Goal: Information Seeking & Learning: Understand process/instructions

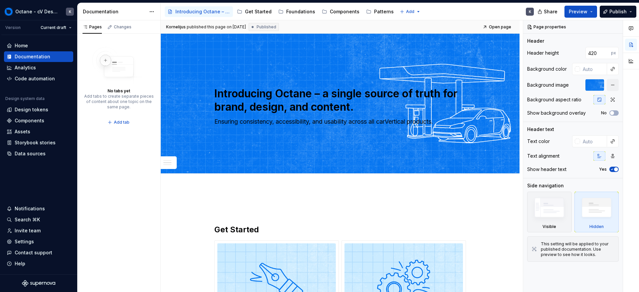
scroll to position [476, 0]
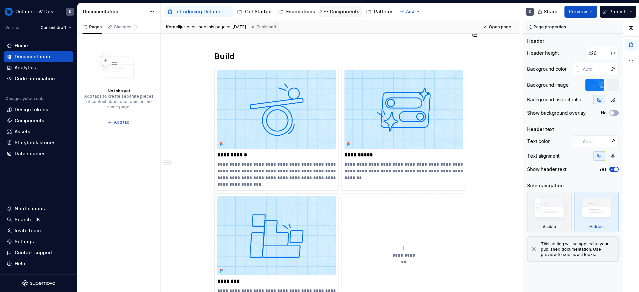
click at [340, 15] on div "Components" at bounding box center [341, 12] width 38 height 8
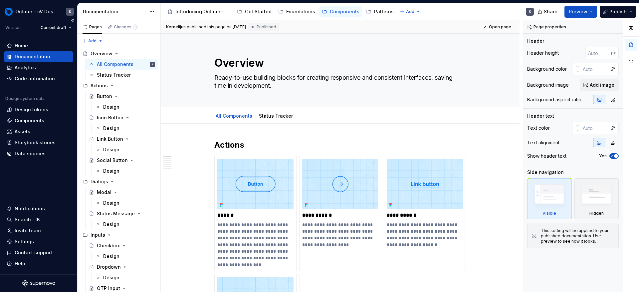
click at [31, 56] on div "Documentation" at bounding box center [33, 56] width 36 height 7
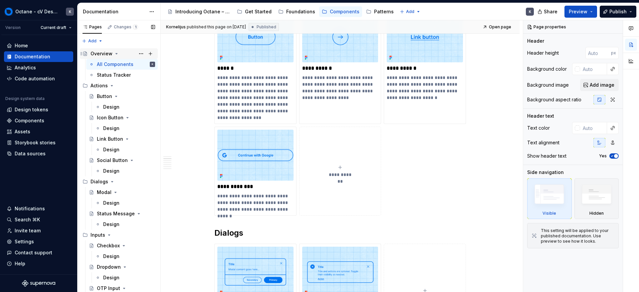
scroll to position [150, 0]
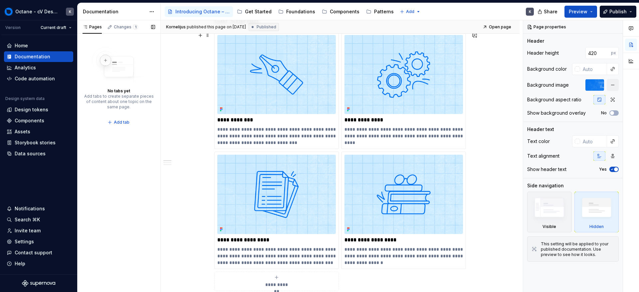
scroll to position [216, 0]
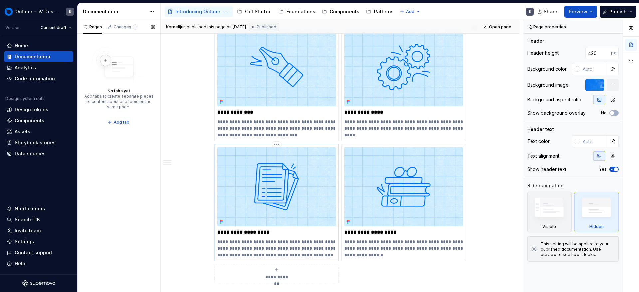
click at [256, 228] on div "**********" at bounding box center [276, 202] width 119 height 111
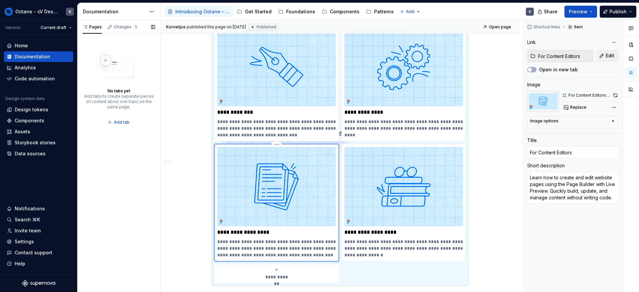
click at [263, 215] on img at bounding box center [276, 186] width 119 height 79
click at [265, 202] on img at bounding box center [276, 186] width 119 height 79
click at [36, 45] on div "Home" at bounding box center [39, 45] width 64 height 7
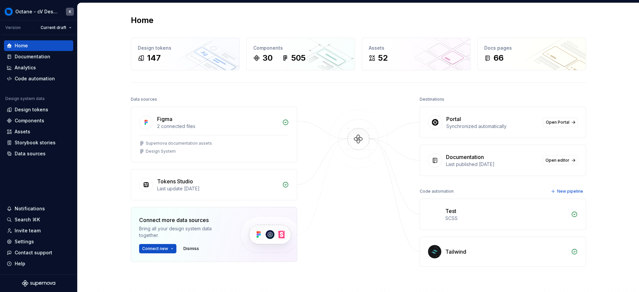
scroll to position [99, 0]
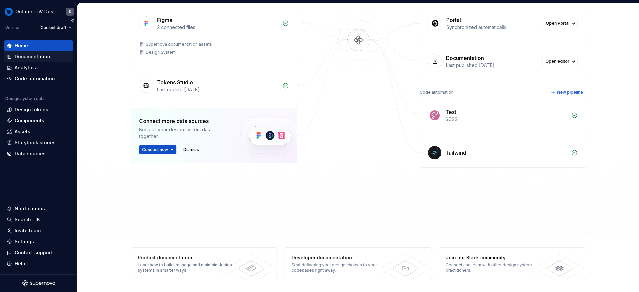
click at [58, 54] on div "Documentation" at bounding box center [39, 56] width 64 height 7
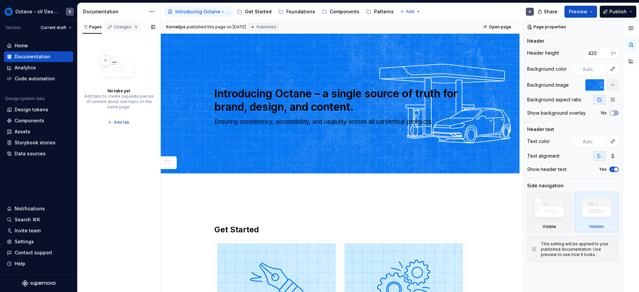
click at [116, 28] on div "Changes 1" at bounding box center [126, 26] width 24 height 5
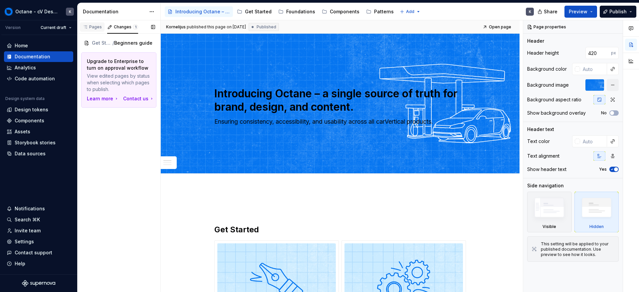
click at [92, 28] on div "Pages" at bounding box center [92, 26] width 19 height 5
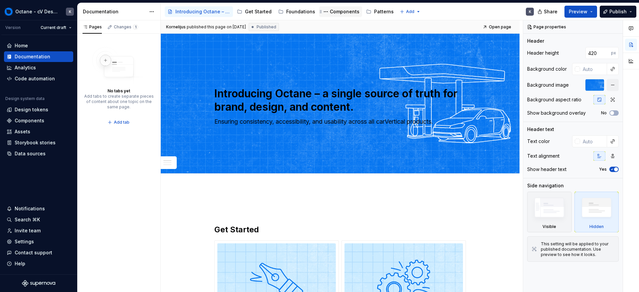
click at [335, 10] on div "Components" at bounding box center [345, 11] width 30 height 7
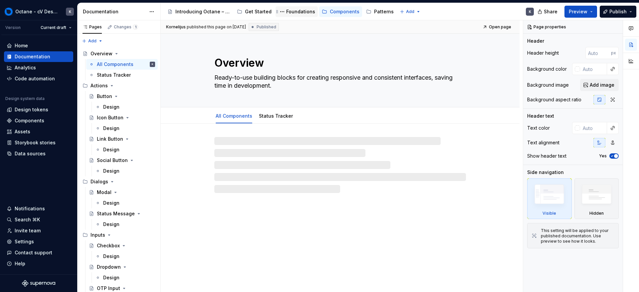
drag, startPoint x: 296, startPoint y: 8, endPoint x: 291, endPoint y: 8, distance: 4.7
click at [296, 8] on div "Foundations" at bounding box center [300, 11] width 29 height 7
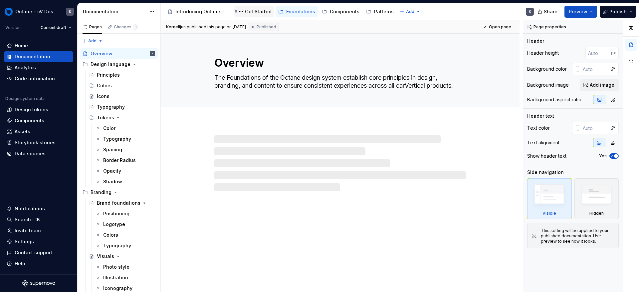
click at [262, 10] on div "Get Started" at bounding box center [258, 11] width 27 height 7
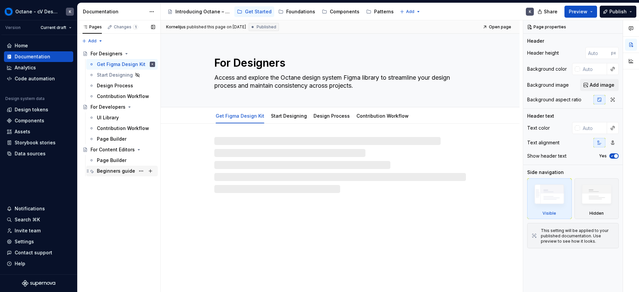
click at [109, 174] on div "Beginners guide" at bounding box center [116, 171] width 38 height 7
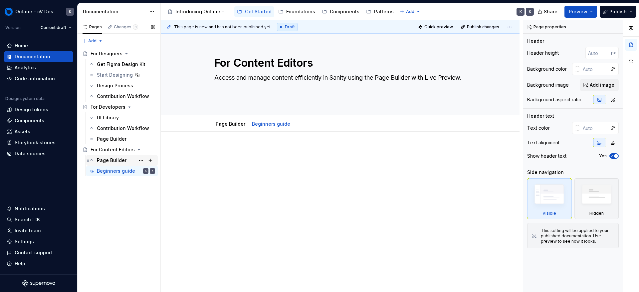
click at [120, 161] on div "Page Builder" at bounding box center [112, 160] width 30 height 7
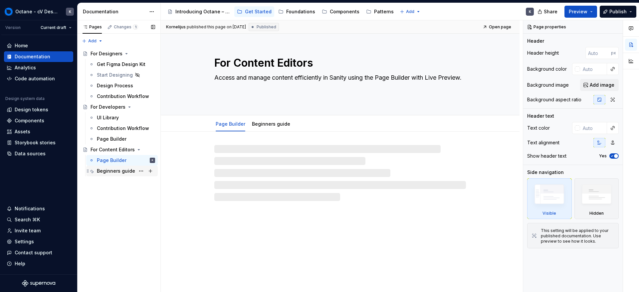
click at [116, 173] on div "Beginners guide" at bounding box center [116, 171] width 38 height 7
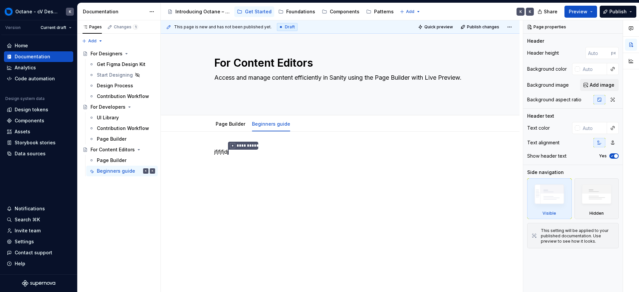
type textarea "*"
click at [227, 181] on div "**********" at bounding box center [340, 200] width 359 height 137
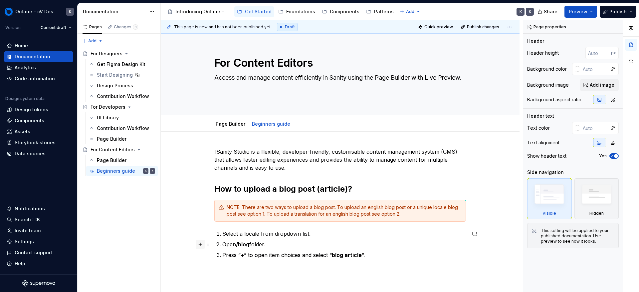
click at [204, 242] on button "button" at bounding box center [200, 243] width 9 height 9
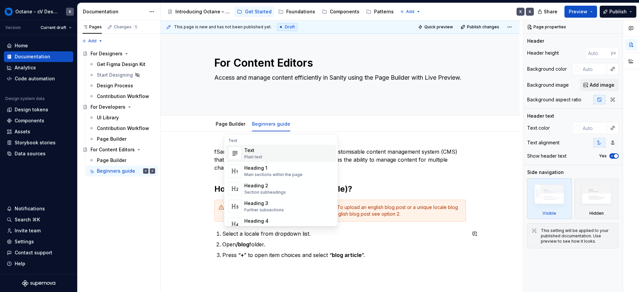
click at [360, 265] on div "fSanity Studio is a flexible, developer-friendly, customisable content manageme…" at bounding box center [340, 207] width 252 height 119
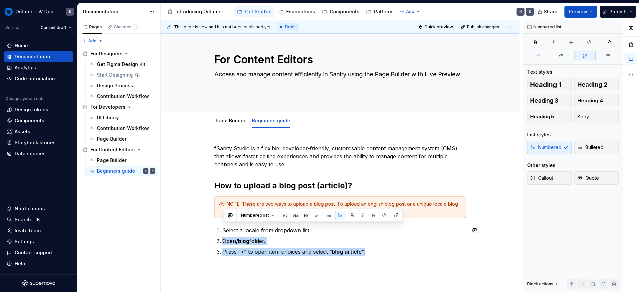
scroll to position [62, 0]
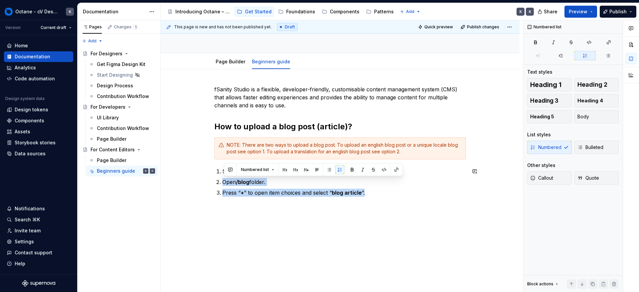
drag, startPoint x: 223, startPoint y: 240, endPoint x: 355, endPoint y: 265, distance: 134.4
click at [356, 265] on div "fSanity Studio is a flexible, developer-friendly, customisable content manageme…" at bounding box center [340, 180] width 359 height 223
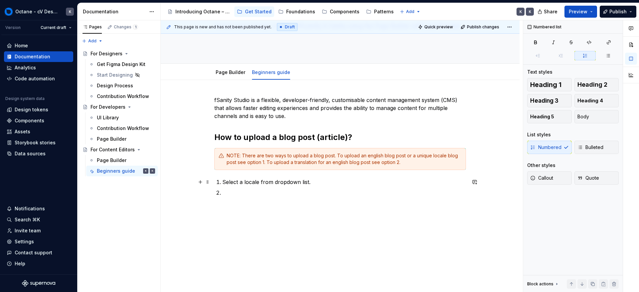
click at [325, 183] on p "Select a locale from dropdown list." at bounding box center [344, 182] width 244 height 8
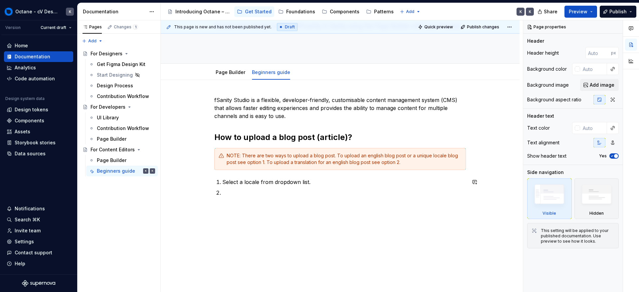
scroll to position [62, 0]
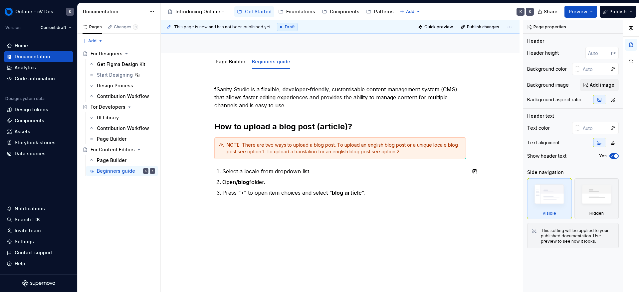
click at [378, 200] on div "fSanity Studio is a flexible, developer-friendly, customisable content manageme…" at bounding box center [340, 144] width 252 height 119
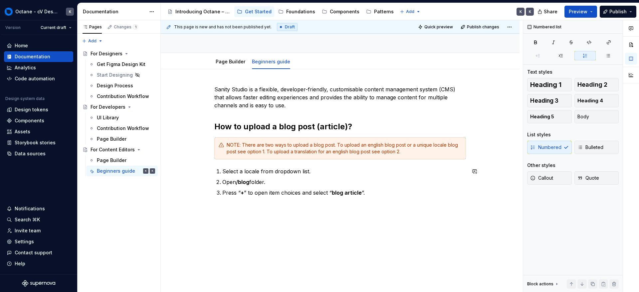
click at [364, 225] on div "Sanity Studio is a flexible, developer-friendly, customisable content managemen…" at bounding box center [340, 180] width 359 height 223
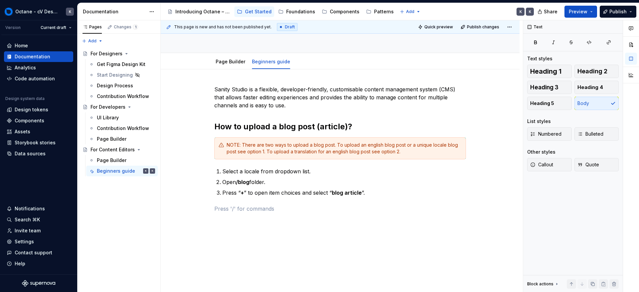
click at [429, 14] on div "Accessibility guide for tree Page tree. Navigate the tree with the arrow keys. …" at bounding box center [350, 11] width 379 height 17
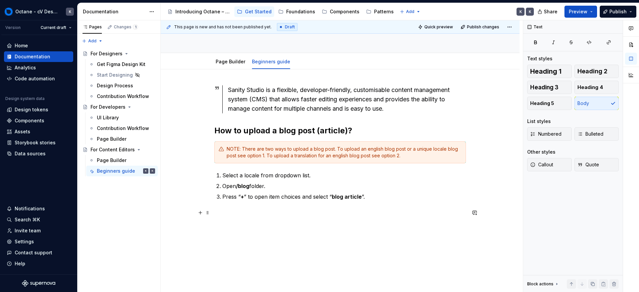
click at [316, 211] on p at bounding box center [340, 212] width 252 height 8
click at [201, 215] on button "button" at bounding box center [200, 212] width 9 height 9
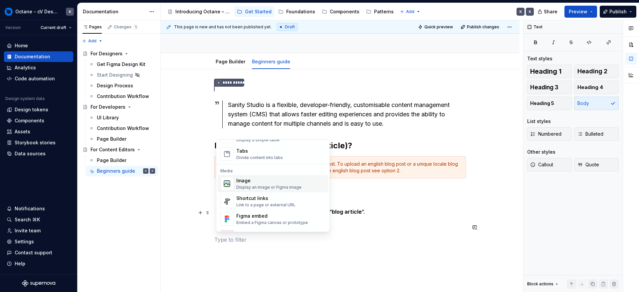
scroll to position [261, 0]
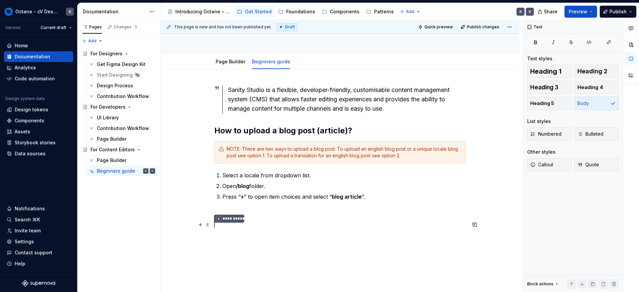
click at [207, 225] on div "**********" at bounding box center [342, 156] width 362 height 272
click at [218, 212] on p at bounding box center [340, 212] width 252 height 8
click at [242, 217] on div "**********" at bounding box center [340, 171] width 252 height 172
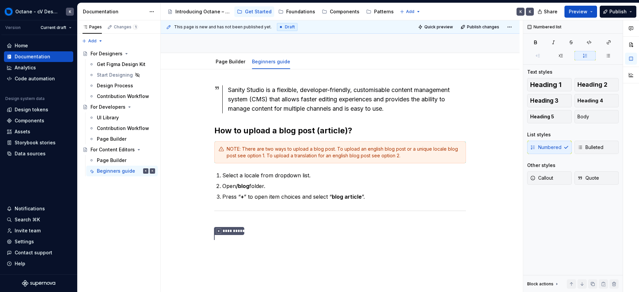
click at [504, 7] on div "Accessibility guide for tree Page tree. Navigate the tree with the arrow keys. …" at bounding box center [350, 11] width 379 height 17
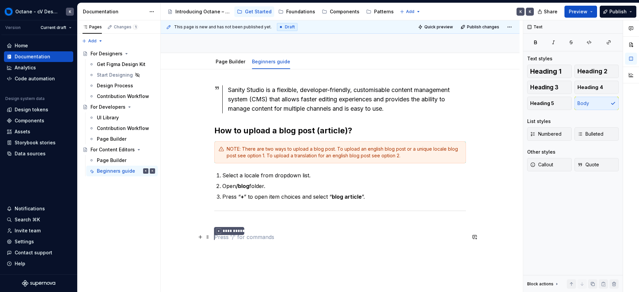
click at [367, 238] on p "**********" at bounding box center [340, 237] width 252 height 9
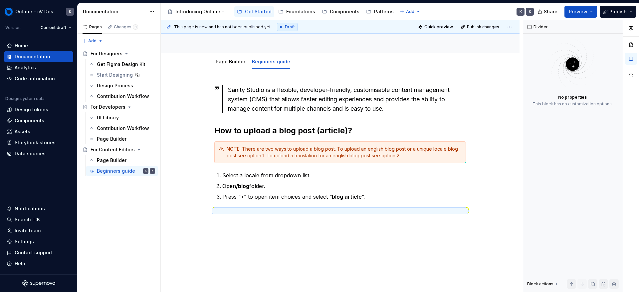
click at [433, 13] on div "Accessibility guide for tree Page tree. Navigate the tree with the arrow keys. …" at bounding box center [350, 11] width 379 height 17
drag, startPoint x: 483, startPoint y: 9, endPoint x: 527, endPoint y: 4, distance: 44.2
click at [489, 8] on div "Accessibility guide for tree Page tree. Navigate the tree with the arrow keys. …" at bounding box center [350, 11] width 379 height 17
click at [242, 220] on div "Sanity Studio is a flexible, developer-friendly, customisable content managemen…" at bounding box center [340, 153] width 252 height 136
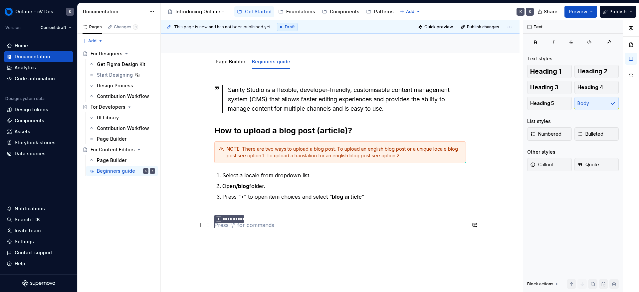
click at [260, 225] on p "**********" at bounding box center [340, 225] width 252 height 9
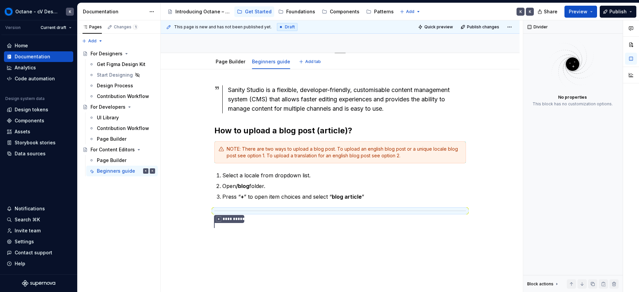
click at [402, 45] on div "For Content Editors Access and manage content efficiently in Sanity using the P…" at bounding box center [340, 11] width 252 height 81
type textarea "*"
